Goal: Task Accomplishment & Management: Complete application form

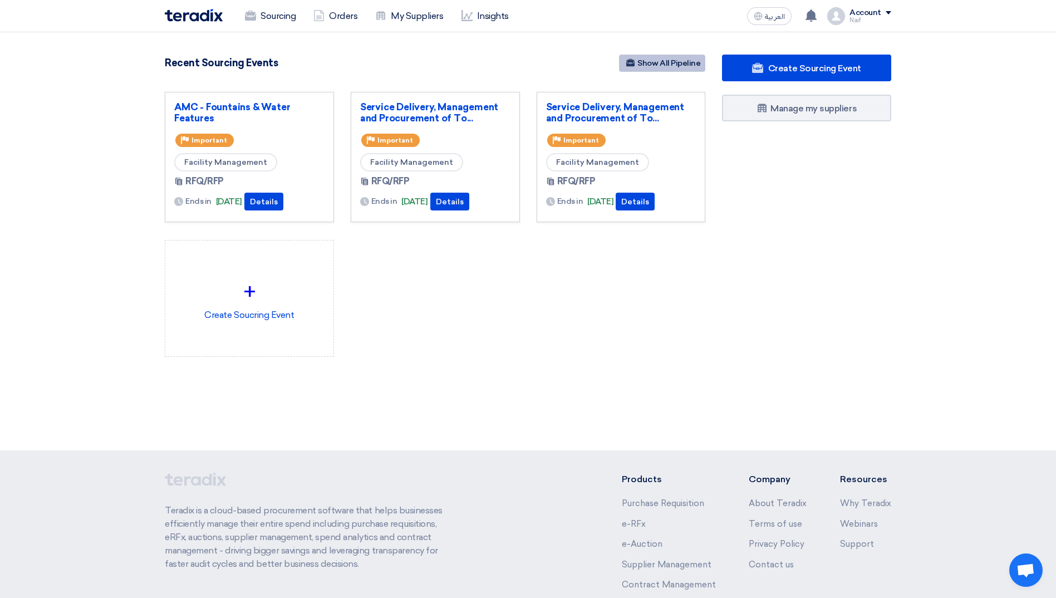
click at [668, 67] on link "Show All Pipeline" at bounding box center [662, 63] width 86 height 17
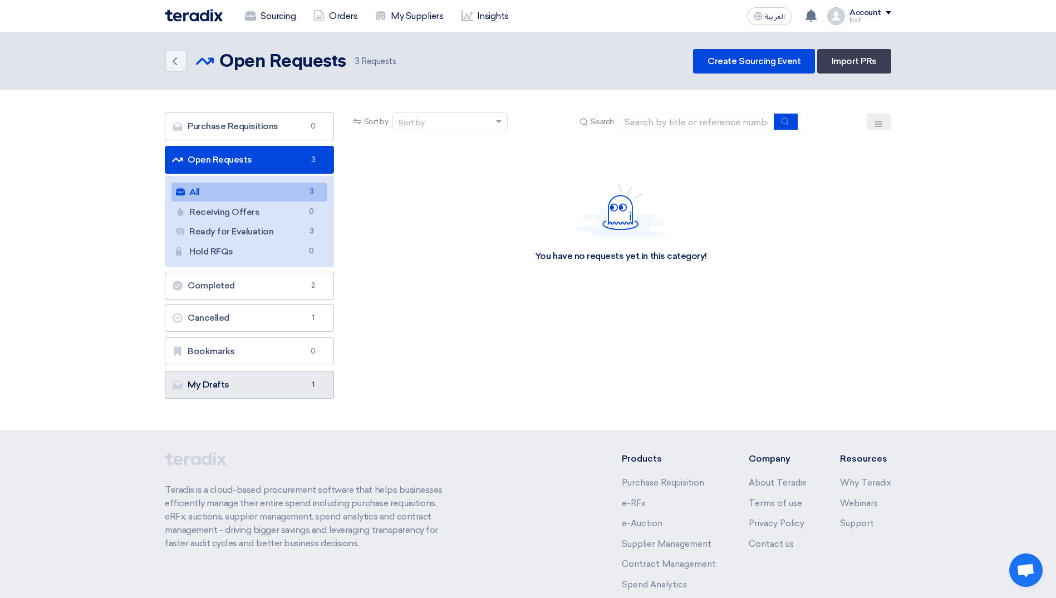
click at [282, 380] on link "My Drafts My Drafts 1" at bounding box center [249, 385] width 169 height 28
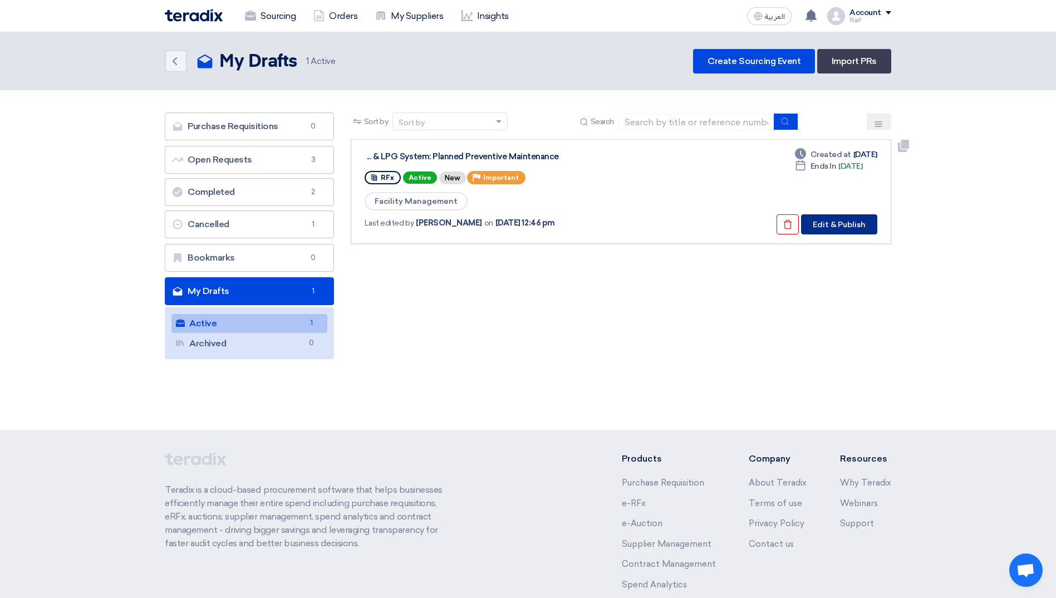
click at [831, 221] on button "Edit & Publish" at bounding box center [839, 224] width 76 height 20
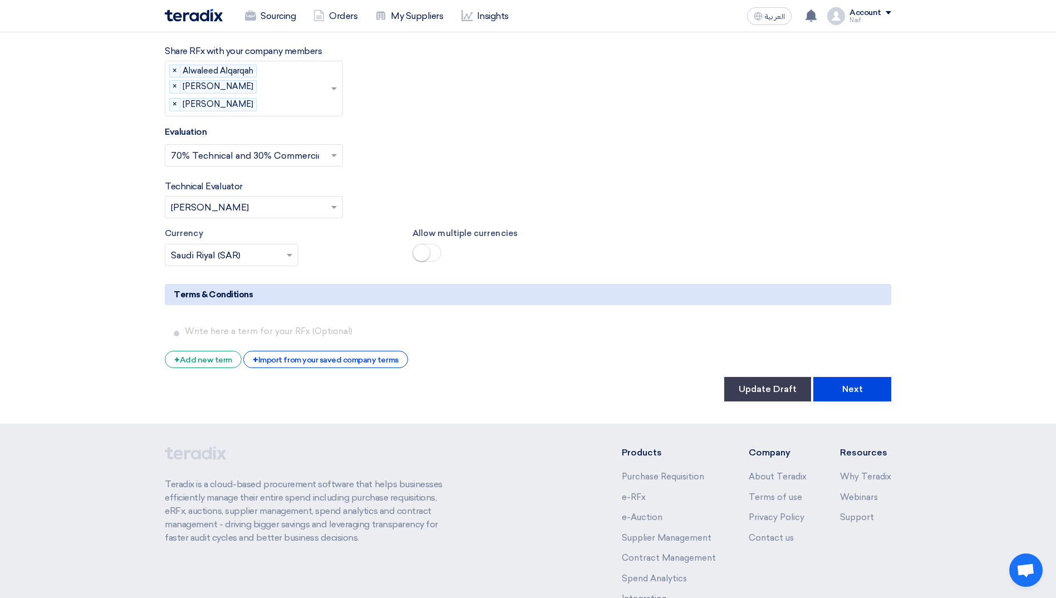
scroll to position [2166, 0]
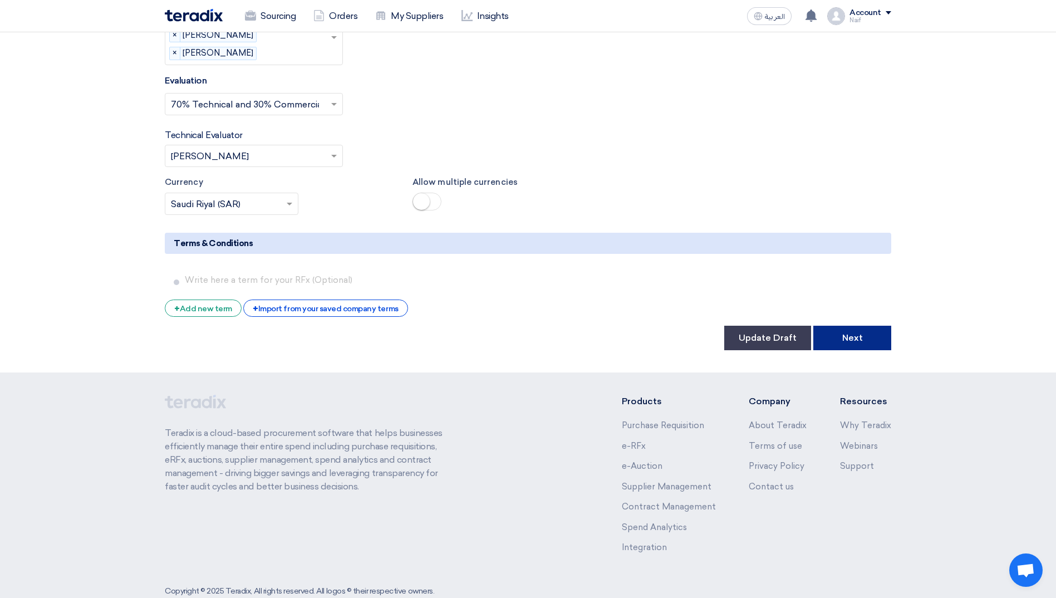
click at [824, 326] on button "Next" at bounding box center [852, 338] width 78 height 24
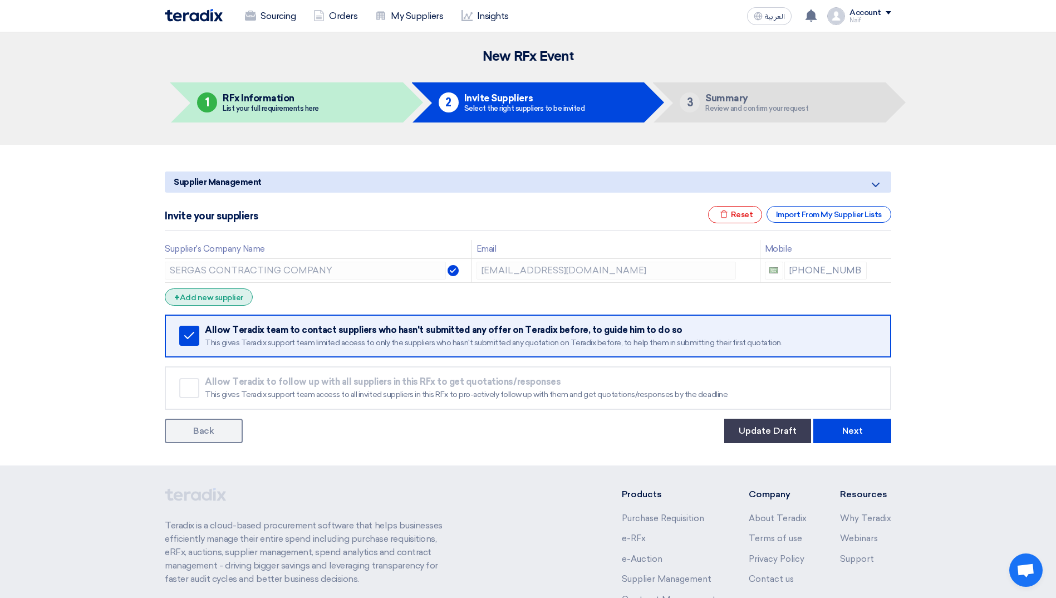
click at [232, 299] on div "+ Add new supplier" at bounding box center [209, 296] width 88 height 17
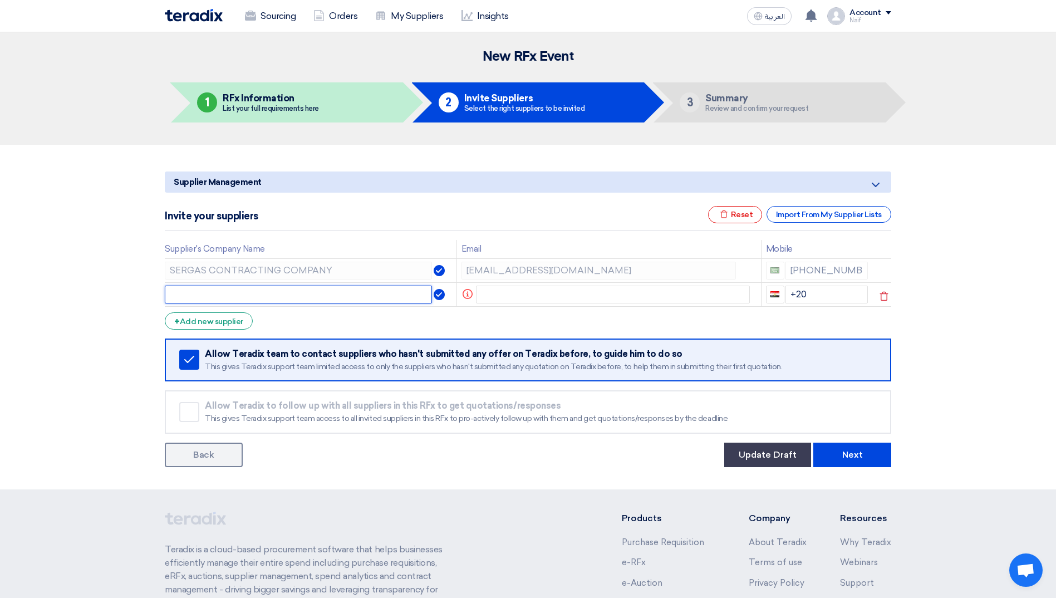
click at [238, 294] on input "text" at bounding box center [298, 294] width 267 height 18
paste input "AIR AND GAS COMPANY"
type input "AIR AND GAS COMPANY"
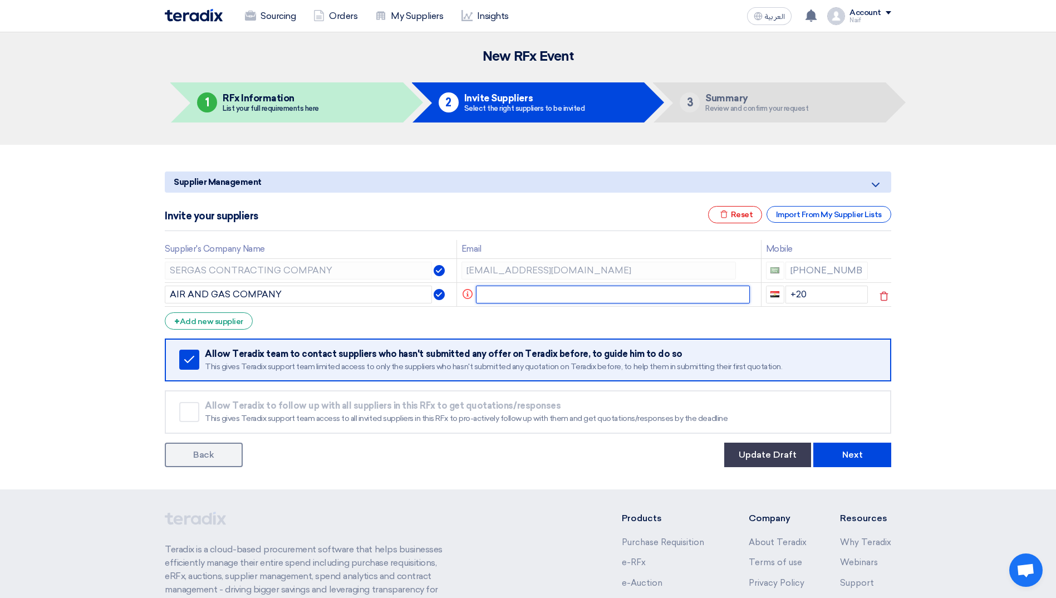
click at [489, 296] on input "text" at bounding box center [613, 294] width 274 height 18
paste input "[PERSON_NAME][EMAIL_ADDRESS][DOMAIN_NAME]"
type input "[PERSON_NAME][EMAIL_ADDRESS][DOMAIN_NAME]"
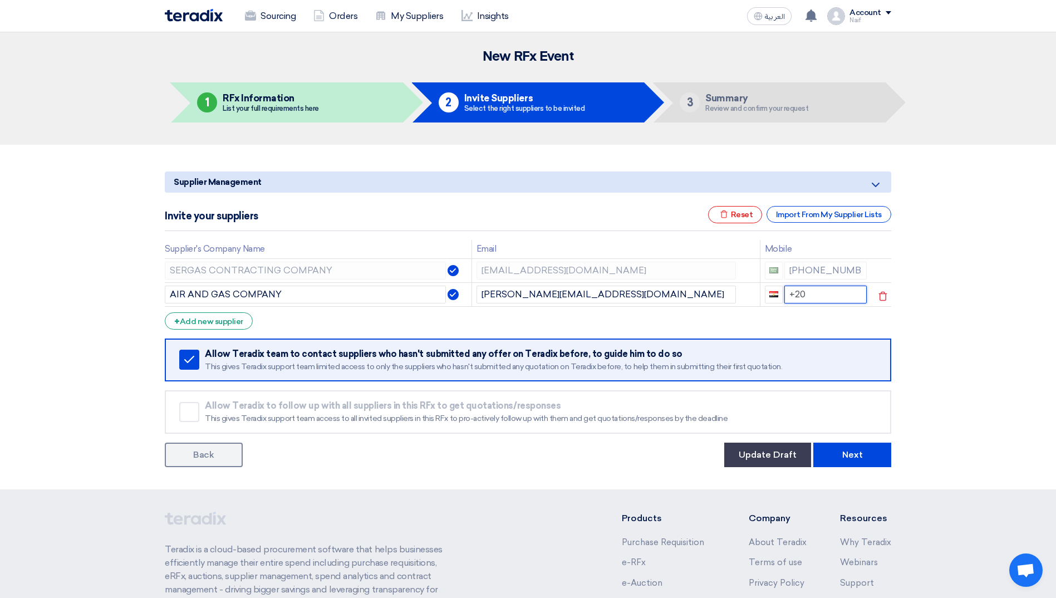
click at [822, 295] on input "+20" at bounding box center [825, 294] width 83 height 18
paste input "0999 260 059"
click at [844, 303] on input "[PHONE_NUMBER]" at bounding box center [825, 294] width 83 height 18
drag, startPoint x: 805, startPoint y: 308, endPoint x: 890, endPoint y: 301, distance: 85.4
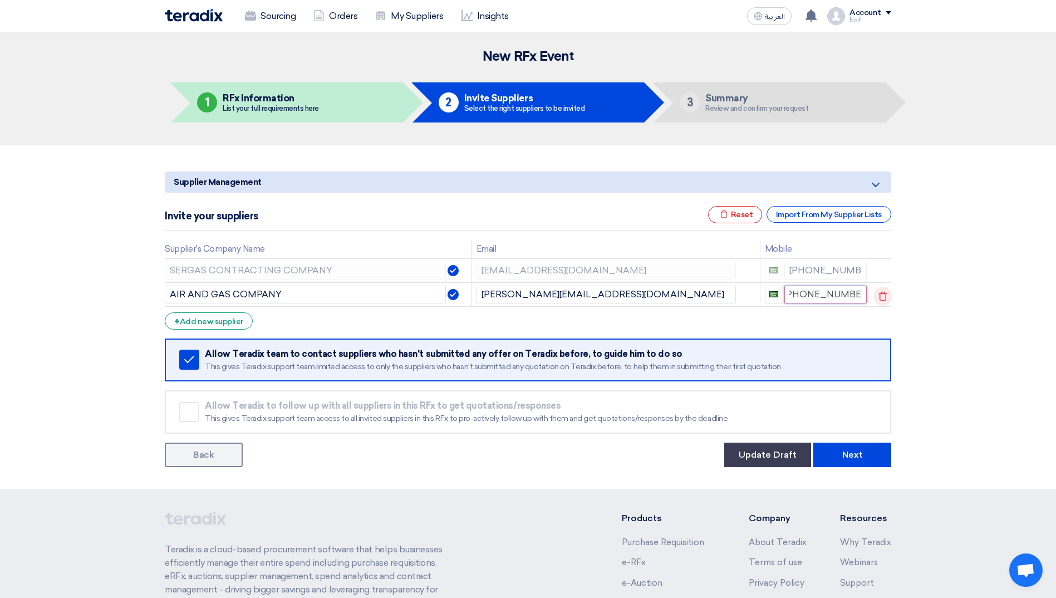
click at [890, 306] on tr "AIR AND GAS COMPANY [PERSON_NAME][EMAIL_ADDRESS][DOMAIN_NAME] [PHONE_NUMBER]" at bounding box center [528, 294] width 726 height 24
type input "[PHONE_NUMBER]"
click at [776, 449] on button "Update Draft" at bounding box center [767, 454] width 87 height 24
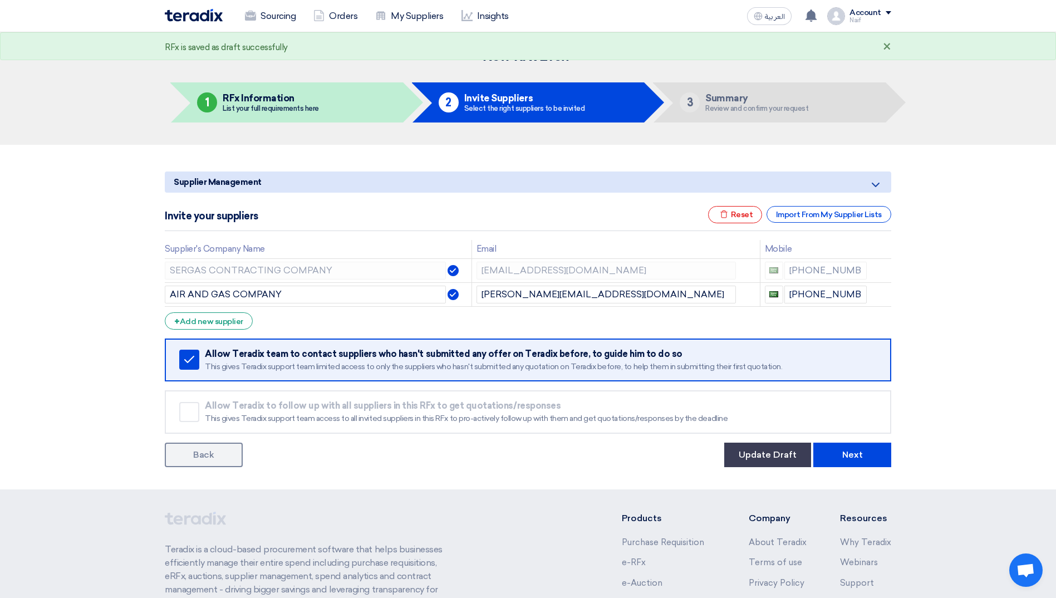
click at [888, 42] on div "×" at bounding box center [887, 47] width 8 height 13
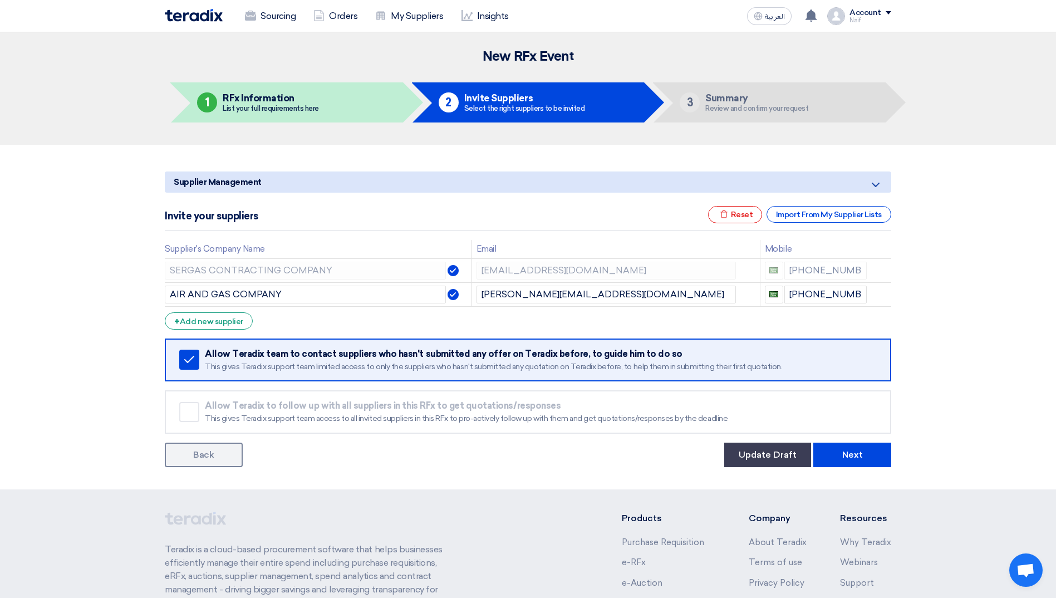
click at [888, 45] on header "New RFx Event 1 RFx Information List your full requirements here 2 Invite Suppl…" at bounding box center [528, 88] width 1056 height 112
click at [206, 14] on img at bounding box center [194, 15] width 58 height 13
